Goal: Task Accomplishment & Management: Manage account settings

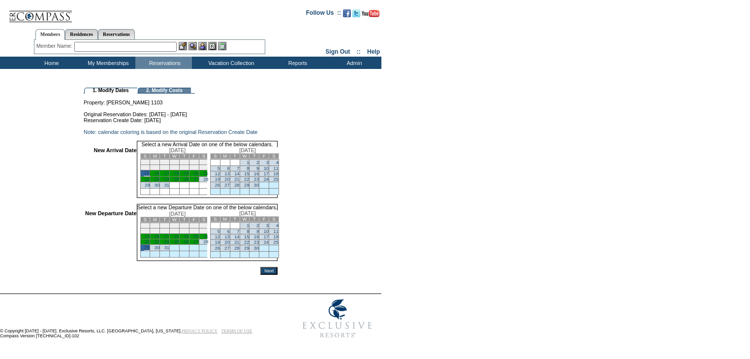
click at [278, 275] on input "Next" at bounding box center [269, 271] width 17 height 8
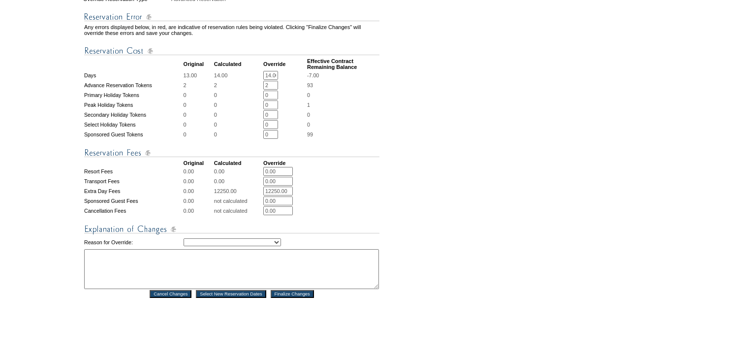
scroll to position [394, 0]
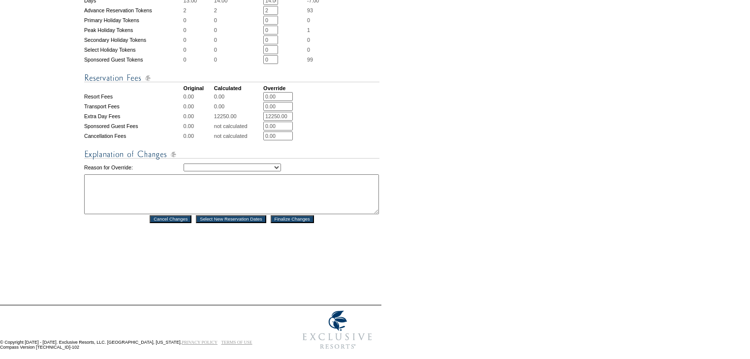
click at [265, 171] on select "Creating Continuous Stay Days Rebooked After Cancellation Editing Occupant Expe…" at bounding box center [233, 167] width 98 height 8
select select "1043"
click at [184, 171] on select "Creating Continuous Stay Days Rebooked After Cancellation Editing Occupant Expe…" at bounding box center [233, 167] width 98 height 8
click at [298, 199] on textarea at bounding box center [231, 194] width 295 height 40
type textarea "EC"
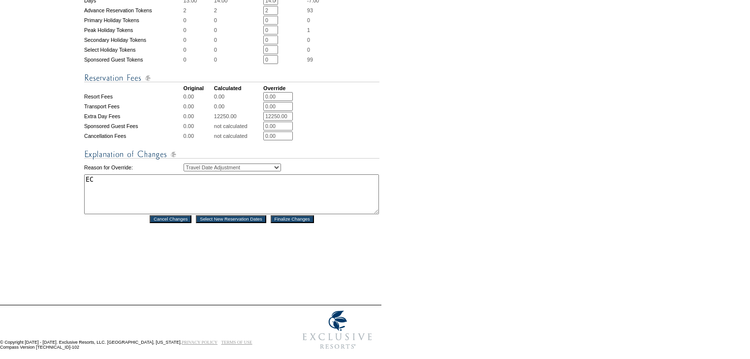
click at [306, 223] on input "Finalize Changes" at bounding box center [292, 219] width 43 height 8
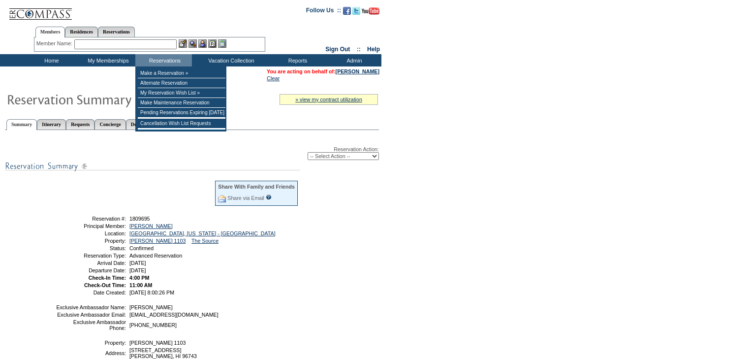
click at [145, 46] on input "text" at bounding box center [125, 44] width 102 height 10
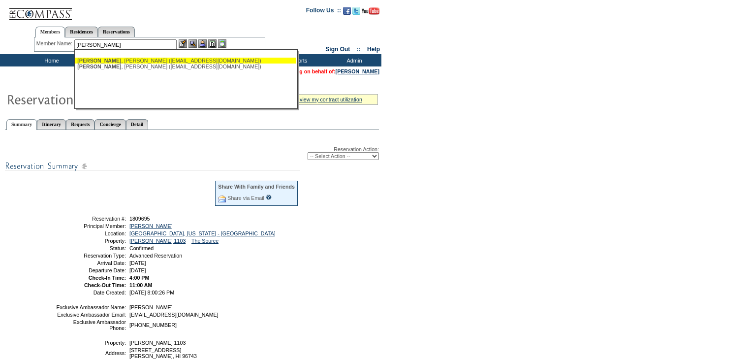
click at [142, 59] on div "Theodora , Todd (ttheodora@tocounsel.com)" at bounding box center [185, 61] width 217 height 6
type input "Theodora, Todd (ttheodora@tocounsel.com)"
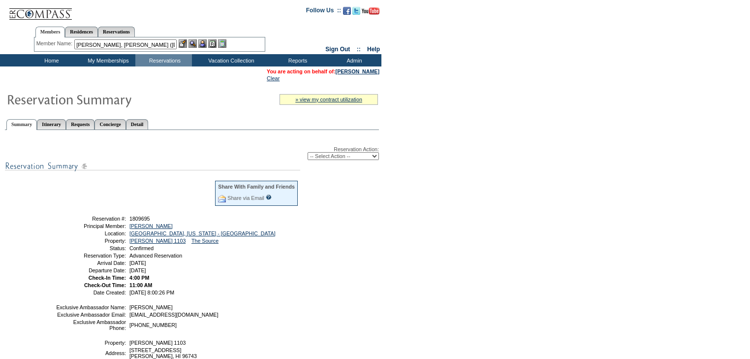
click at [203, 41] on img at bounding box center [202, 43] width 8 height 8
click at [199, 44] on div at bounding box center [203, 43] width 48 height 8
click at [194, 41] on img at bounding box center [193, 43] width 8 height 8
